Goal: Task Accomplishment & Management: Use online tool/utility

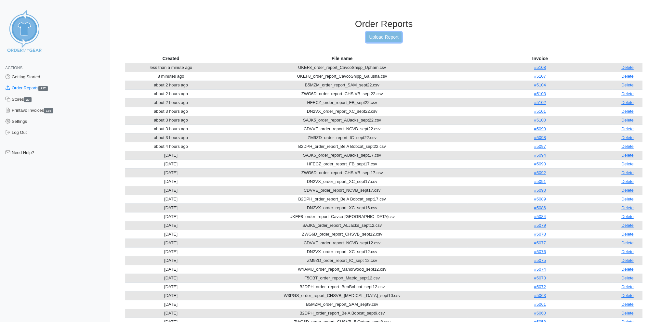
click at [388, 36] on link "Upload Report" at bounding box center [383, 37] width 35 height 10
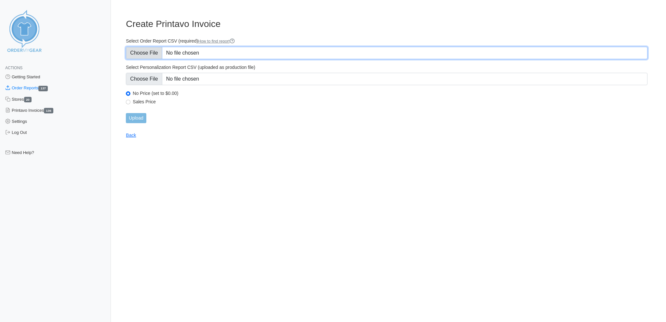
click at [135, 50] on input "Select Order Report CSV (required) How to find report" at bounding box center [386, 53] width 521 height 12
type input "C:\fakepath\FPNAP_order_report_Emlenton_sept26.csv"
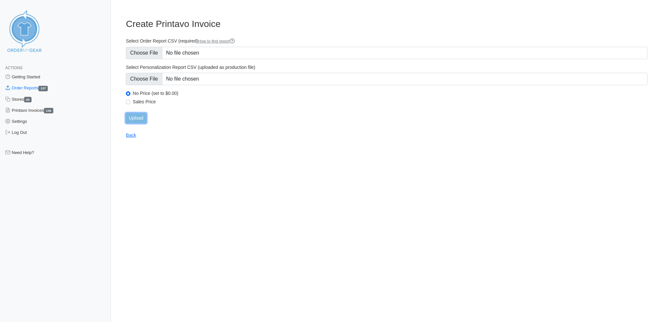
click at [137, 113] on input "Upload" at bounding box center [136, 118] width 20 height 10
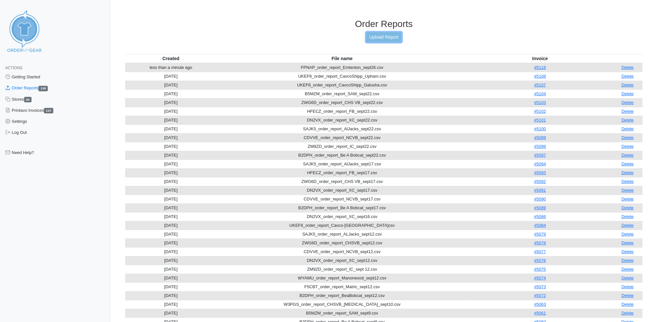
click at [376, 36] on link "Upload Report" at bounding box center [383, 37] width 35 height 10
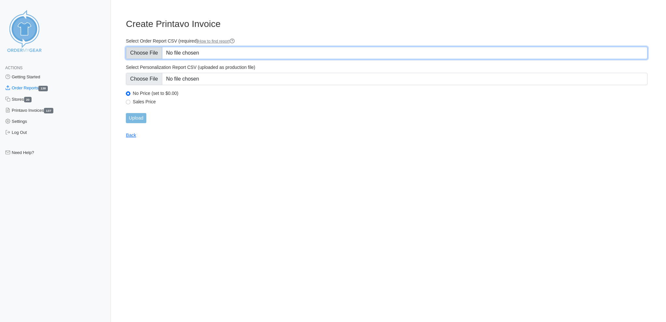
click at [152, 48] on input "Select Order Report CSV (required) How to find report" at bounding box center [386, 53] width 521 height 12
type input "C:\fakepath\UKEF8_order_report_Shipopenville_sept26.csv"
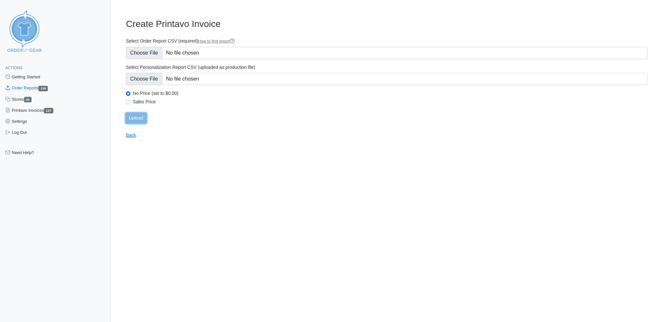
click at [140, 113] on input "Upload" at bounding box center [136, 118] width 20 height 10
